Goal: Task Accomplishment & Management: Manage account settings

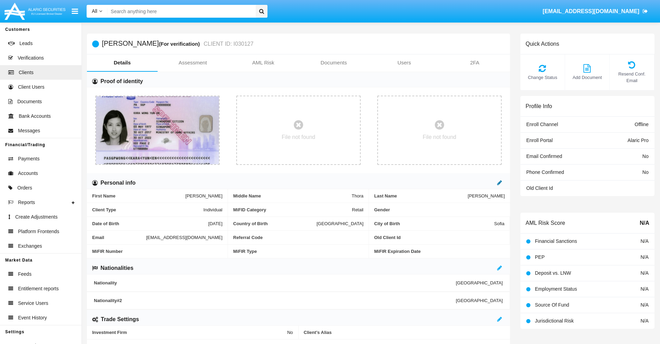
click at [500, 183] on icon at bounding box center [499, 183] width 5 height 6
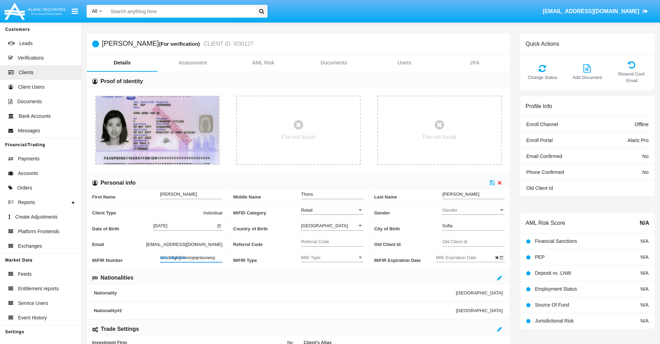
type input "abcdefghijklmnopqrstuvwxyz"
click at [492, 183] on icon at bounding box center [492, 183] width 5 height 6
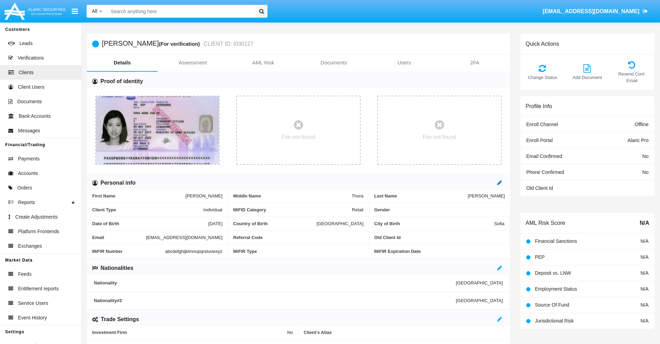
click at [500, 183] on icon at bounding box center [499, 183] width 5 height 6
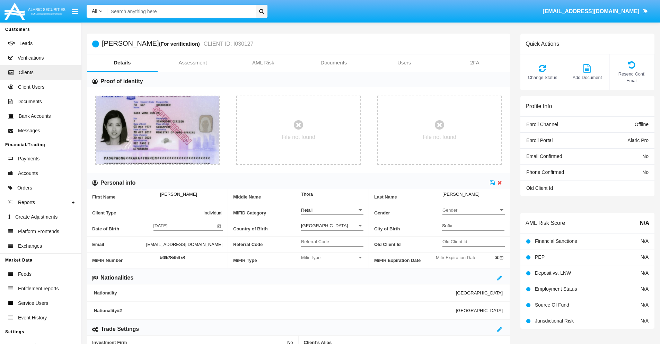
type input "#0123456789"
click at [492, 183] on icon at bounding box center [492, 183] width 5 height 6
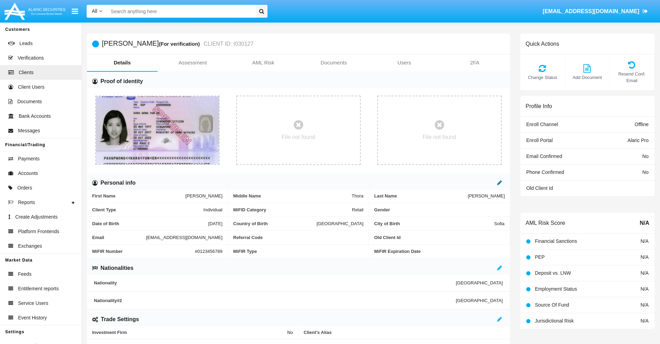
click at [500, 183] on icon at bounding box center [499, 183] width 5 height 6
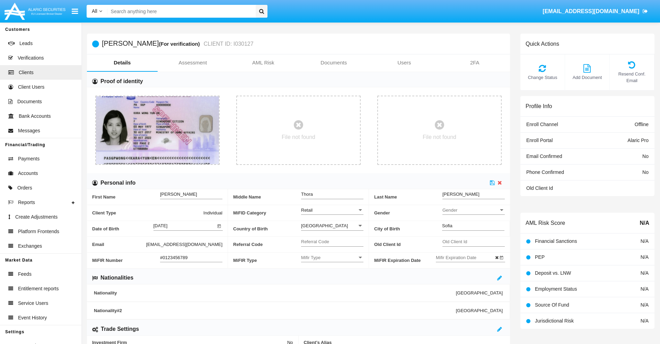
click at [191, 257] on input "#0123456789" at bounding box center [191, 258] width 62 height 6
click at [492, 183] on icon at bounding box center [492, 183] width 5 height 6
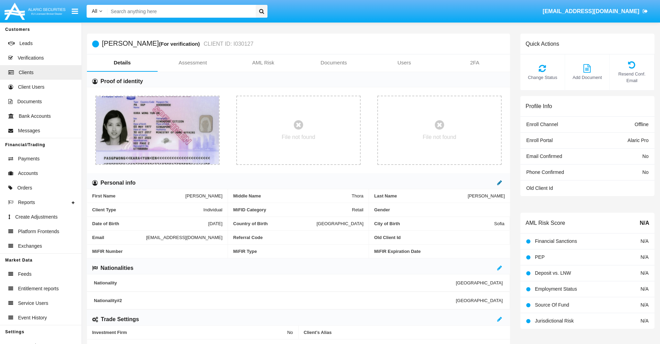
click at [500, 183] on icon at bounding box center [499, 183] width 5 height 6
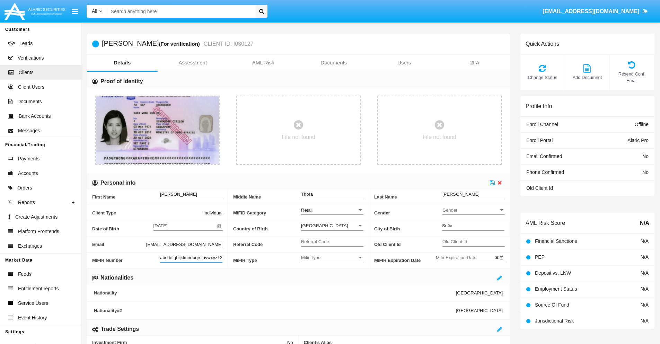
scroll to position [0, 5]
type input "abcdefghijklmnopqrstuvwxyz1234"
click at [492, 183] on icon at bounding box center [492, 183] width 5 height 6
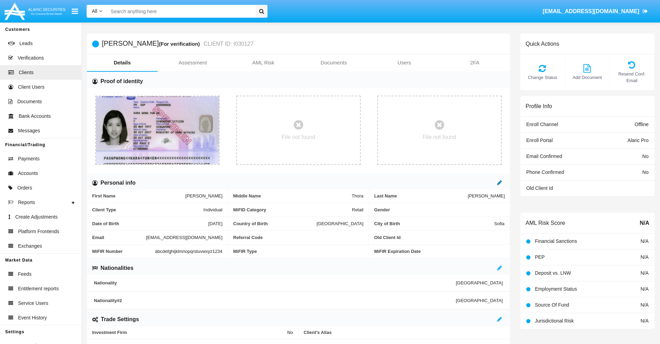
click at [500, 183] on icon at bounding box center [499, 183] width 5 height 6
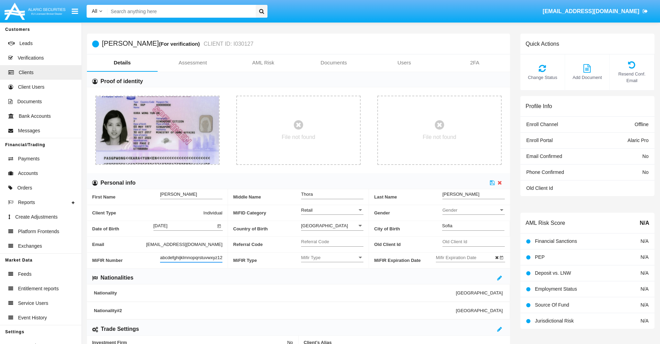
scroll to position [0, 7]
type input "abcdefghijklmnopqrstuvwxyz12345"
click at [492, 183] on icon at bounding box center [492, 183] width 5 height 6
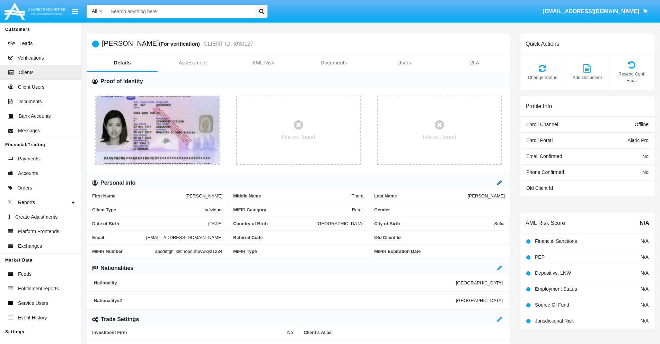
click at [500, 183] on icon at bounding box center [499, 183] width 5 height 6
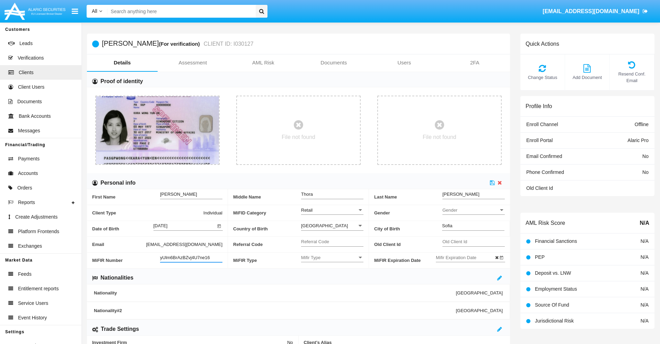
type input "yUlm6BrAzBZvj4U7ne16"
click at [332, 257] on span "Mifir Type" at bounding box center [329, 258] width 56 height 6
click at [332, 275] on span "CONCAT" at bounding box center [332, 275] width 62 height 14
click at [467, 257] on input "Mifir Expiration Date" at bounding box center [467, 258] width 62 height 6
click at [457, 141] on span "AUG 2025" at bounding box center [450, 142] width 15 height 6
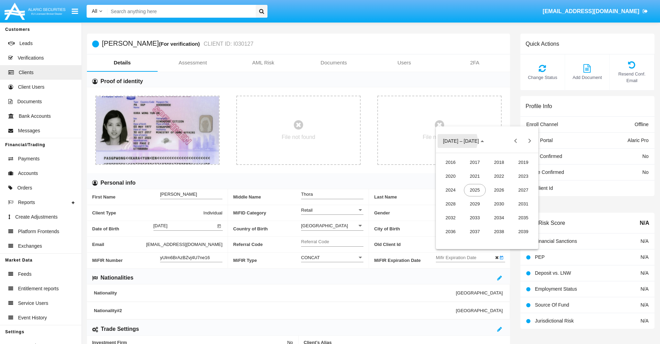
click at [499, 204] on div "2030" at bounding box center [499, 204] width 22 height 12
click at [450, 176] on div "JAN" at bounding box center [451, 176] width 22 height 12
click at [473, 185] on div "1" at bounding box center [473, 184] width 12 height 12
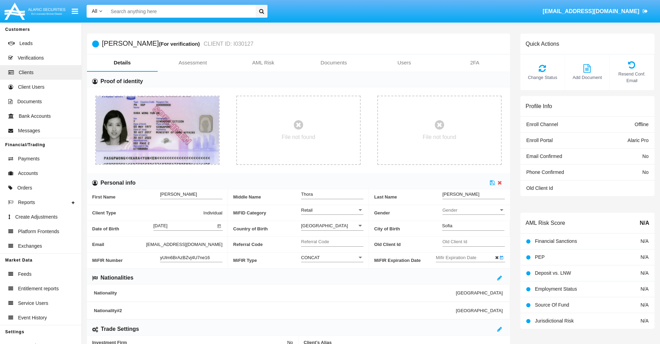
type input "01/01/30"
click at [492, 183] on icon at bounding box center [492, 183] width 5 height 6
